Goal: Find contact information: Find contact information

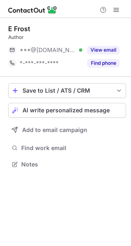
scroll to position [4, 4]
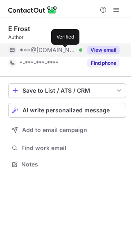
click at [79, 51] on div at bounding box center [80, 49] width 3 height 3
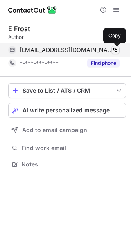
click at [116, 50] on span at bounding box center [116, 50] width 7 height 7
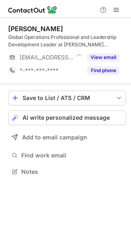
scroll to position [166, 131]
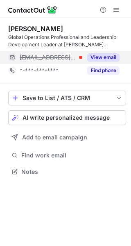
click at [80, 57] on div at bounding box center [80, 57] width 3 height 3
click at [30, 58] on span "lynne.leslie@bakerhughes.com" at bounding box center [67, 57] width 94 height 7
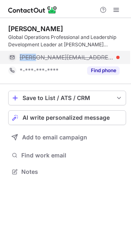
click at [30, 58] on span "lynne.leslie@bakerhughes.com" at bounding box center [67, 57] width 94 height 7
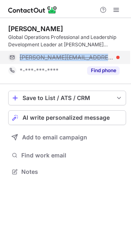
click at [30, 58] on span "lynne.leslie@bakerhughes.com" at bounding box center [67, 57] width 94 height 7
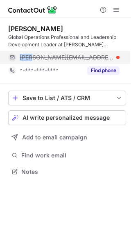
click at [30, 58] on span "lynne.leslie@bakerhughes.com" at bounding box center [67, 57] width 94 height 7
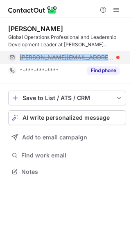
click at [30, 58] on span "lynne.leslie@bakerhughes.com" at bounding box center [67, 57] width 94 height 7
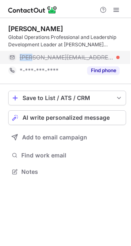
click at [30, 58] on span "lynne.leslie@bakerhughes.com" at bounding box center [67, 57] width 94 height 7
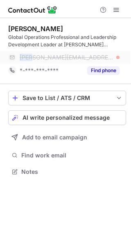
click at [30, 58] on span "lynne.leslie@bakerhughes.com" at bounding box center [67, 57] width 94 height 7
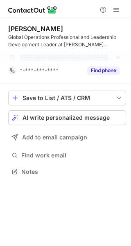
click at [30, 58] on span "lynne.leslie@bakerhughes.com" at bounding box center [67, 57] width 94 height 7
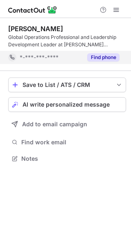
scroll to position [153, 131]
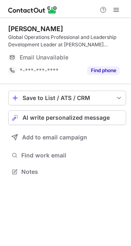
scroll to position [166, 131]
click at [62, 57] on span "Email Unavailable" at bounding box center [44, 57] width 49 height 7
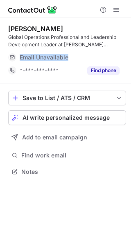
click at [62, 57] on span "Email Unavailable" at bounding box center [44, 57] width 49 height 7
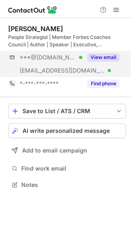
scroll to position [179, 131]
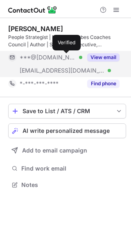
click at [79, 56] on div at bounding box center [80, 57] width 3 height 3
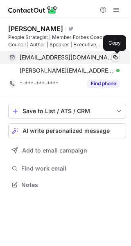
click at [116, 56] on span at bounding box center [116, 57] width 7 height 7
